Goal: Task Accomplishment & Management: Manage account settings

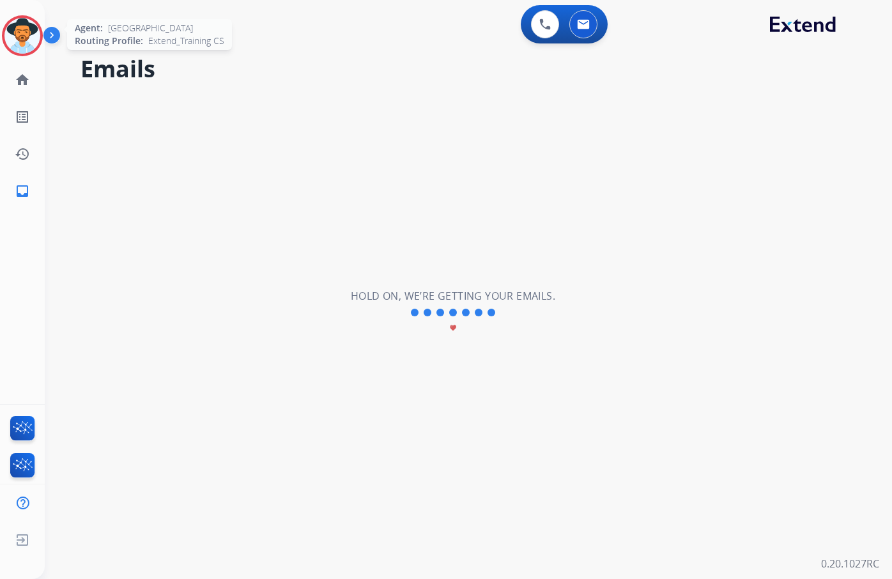
click at [33, 34] on img at bounding box center [22, 36] width 36 height 36
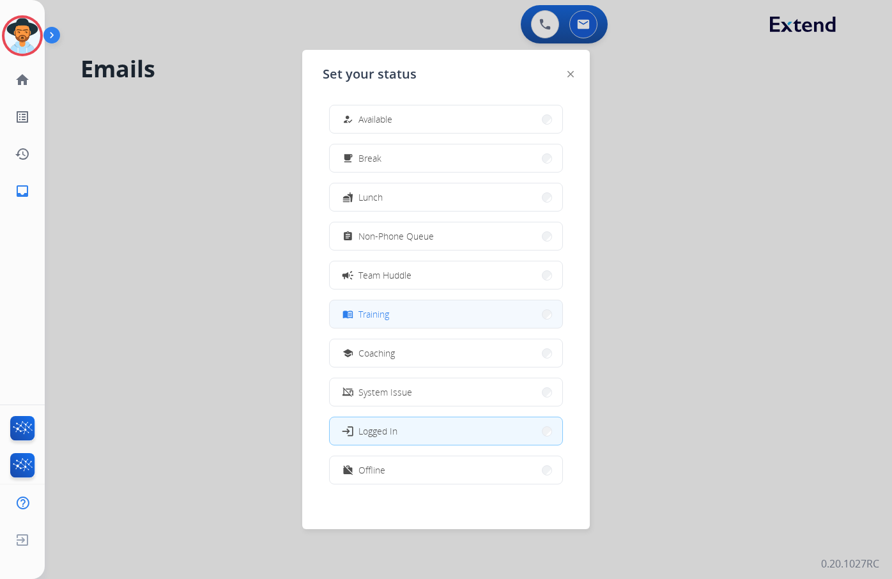
click at [536, 321] on button "menu_book Training" at bounding box center [446, 313] width 232 height 27
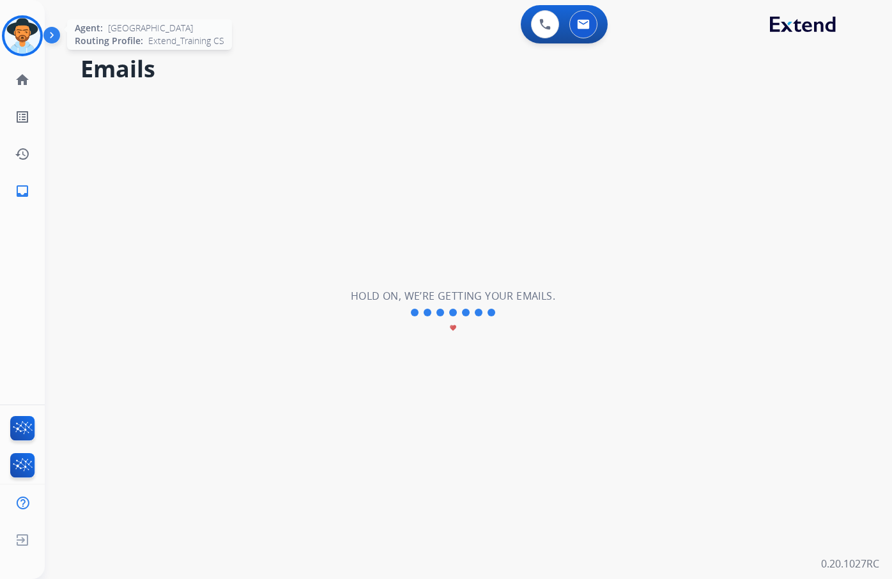
click at [27, 31] on img at bounding box center [22, 36] width 36 height 36
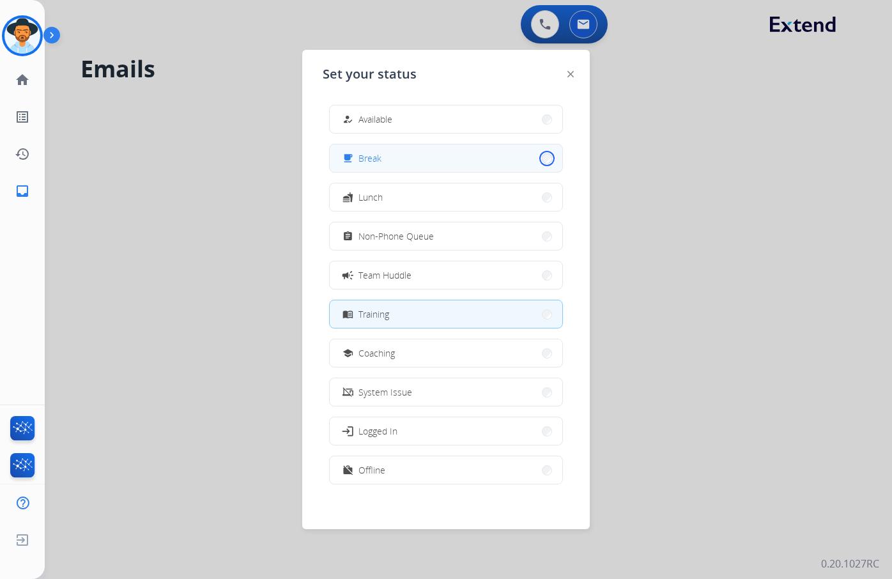
click at [539, 160] on button "free_breakfast Break" at bounding box center [446, 157] width 232 height 27
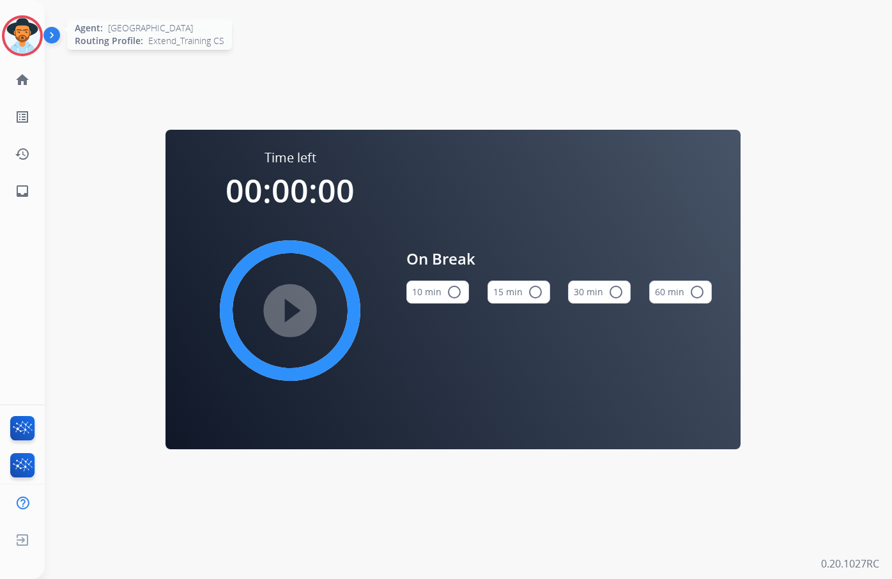
click at [27, 33] on img at bounding box center [22, 36] width 36 height 36
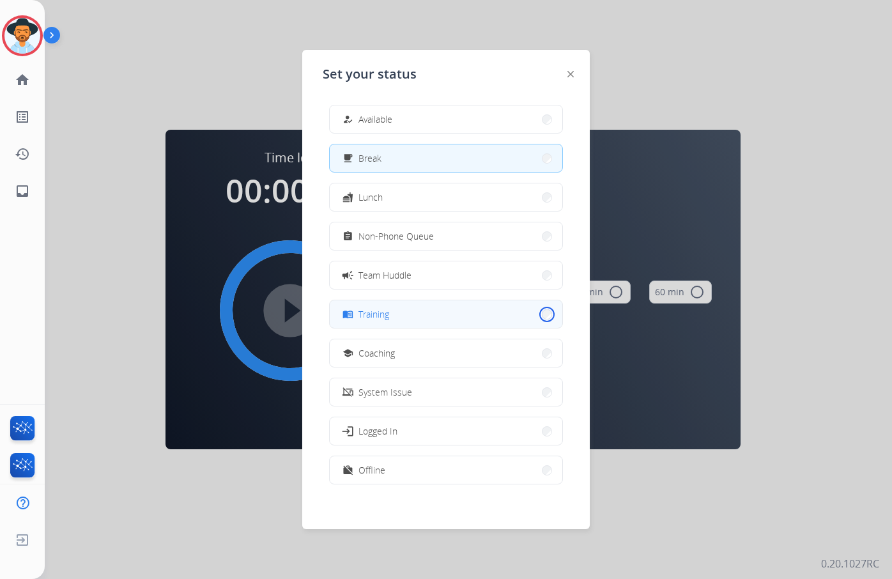
click at [537, 316] on button "menu_book Training" at bounding box center [446, 313] width 232 height 27
